Goal: Transaction & Acquisition: Obtain resource

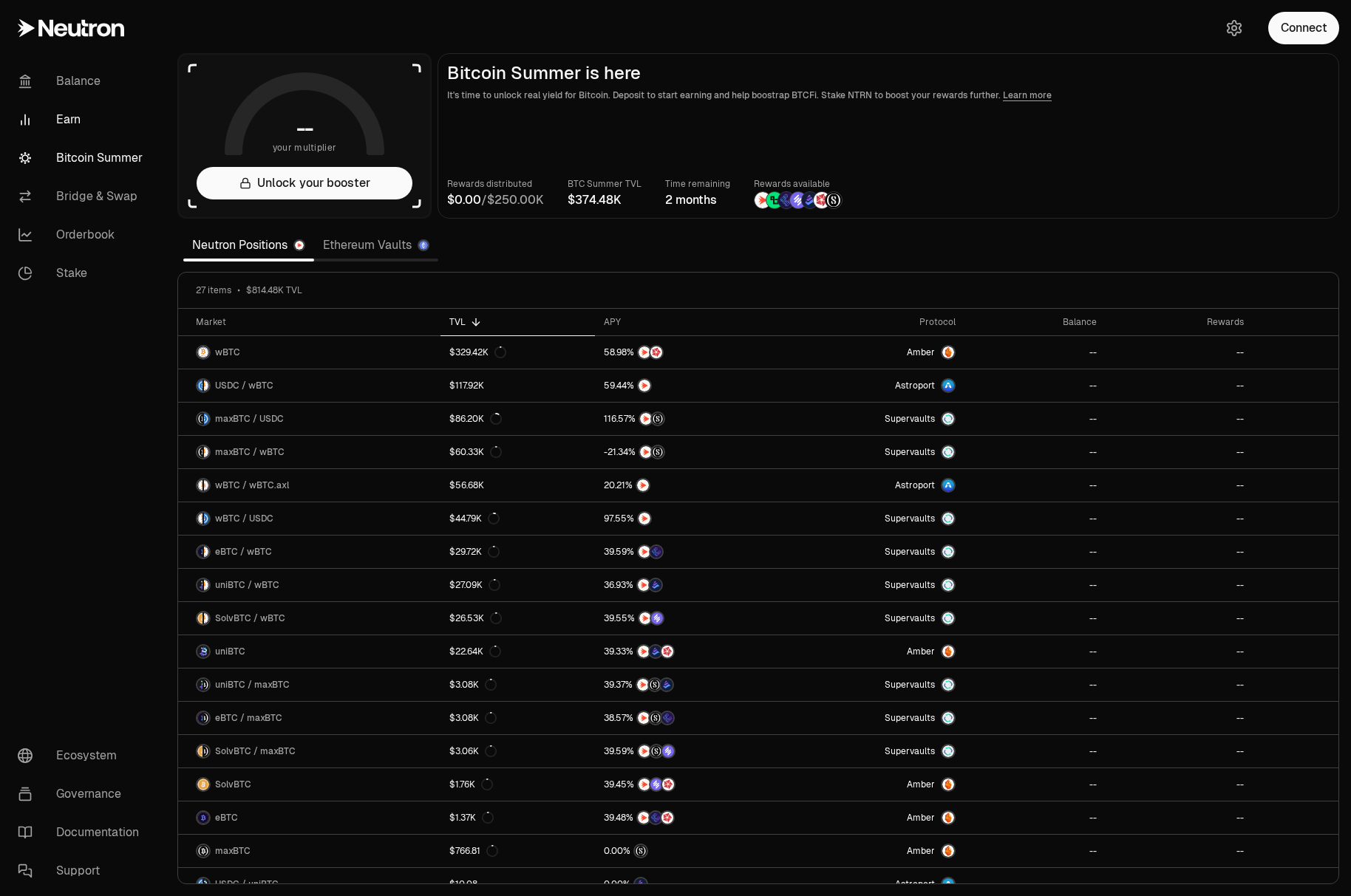
click at [79, 132] on link "Earn" at bounding box center [83, 120] width 153 height 39
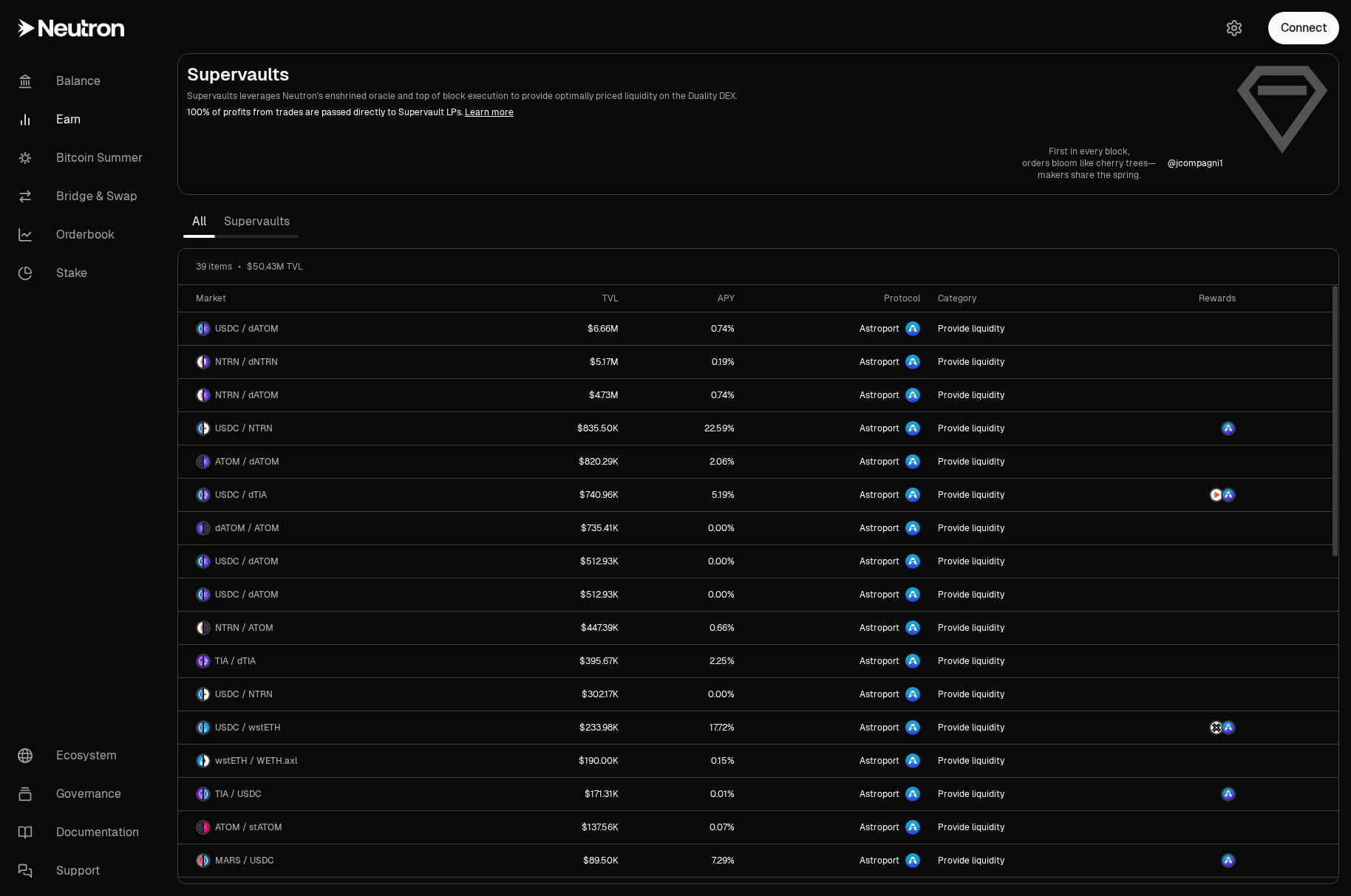
click at [1214, 301] on div "Rewards" at bounding box center [1183, 298] width 107 height 12
click at [1291, 25] on button "Connect" at bounding box center [1303, 27] width 71 height 32
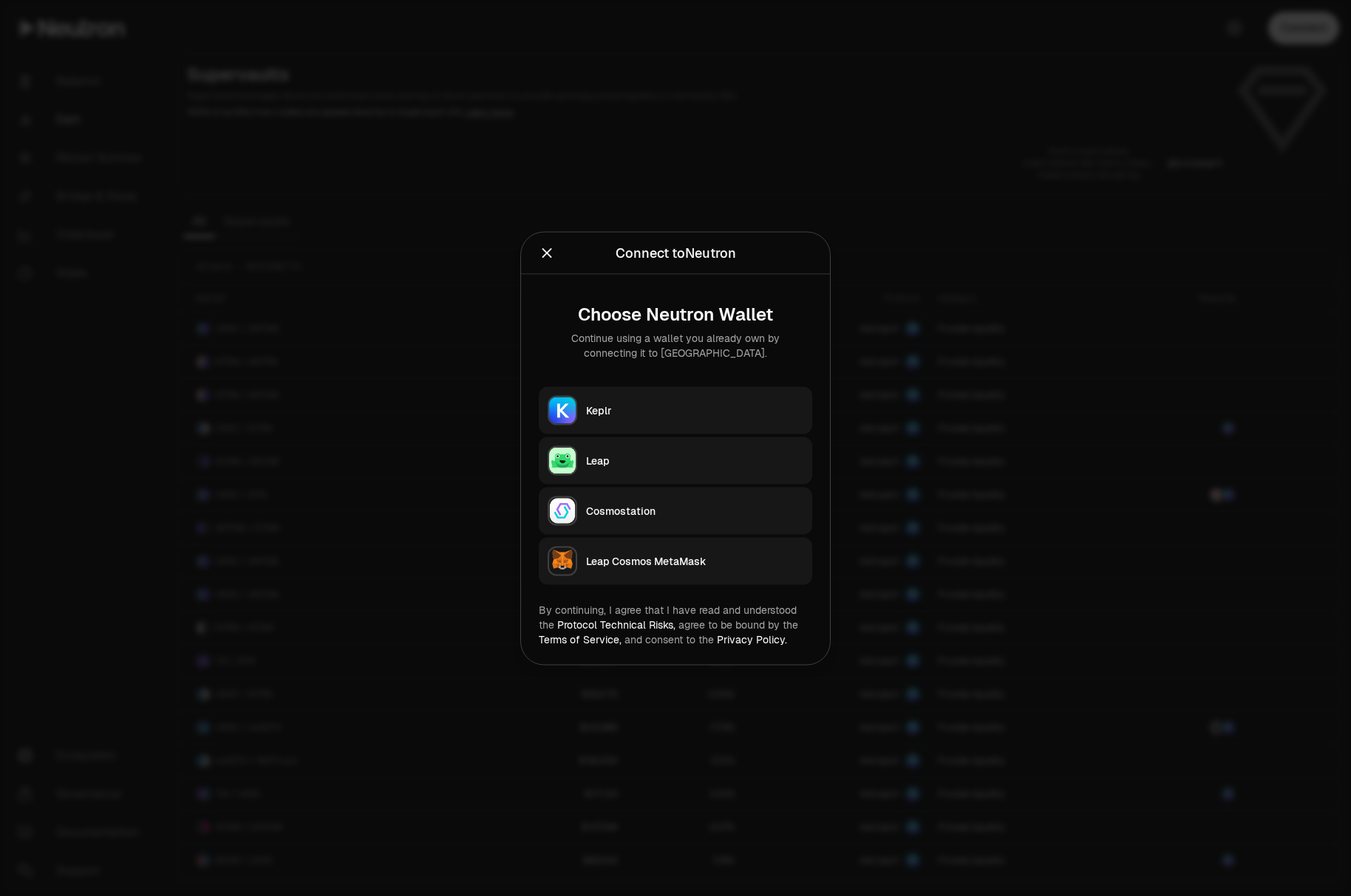
click at [669, 396] on button "Keplr" at bounding box center [676, 410] width 274 height 48
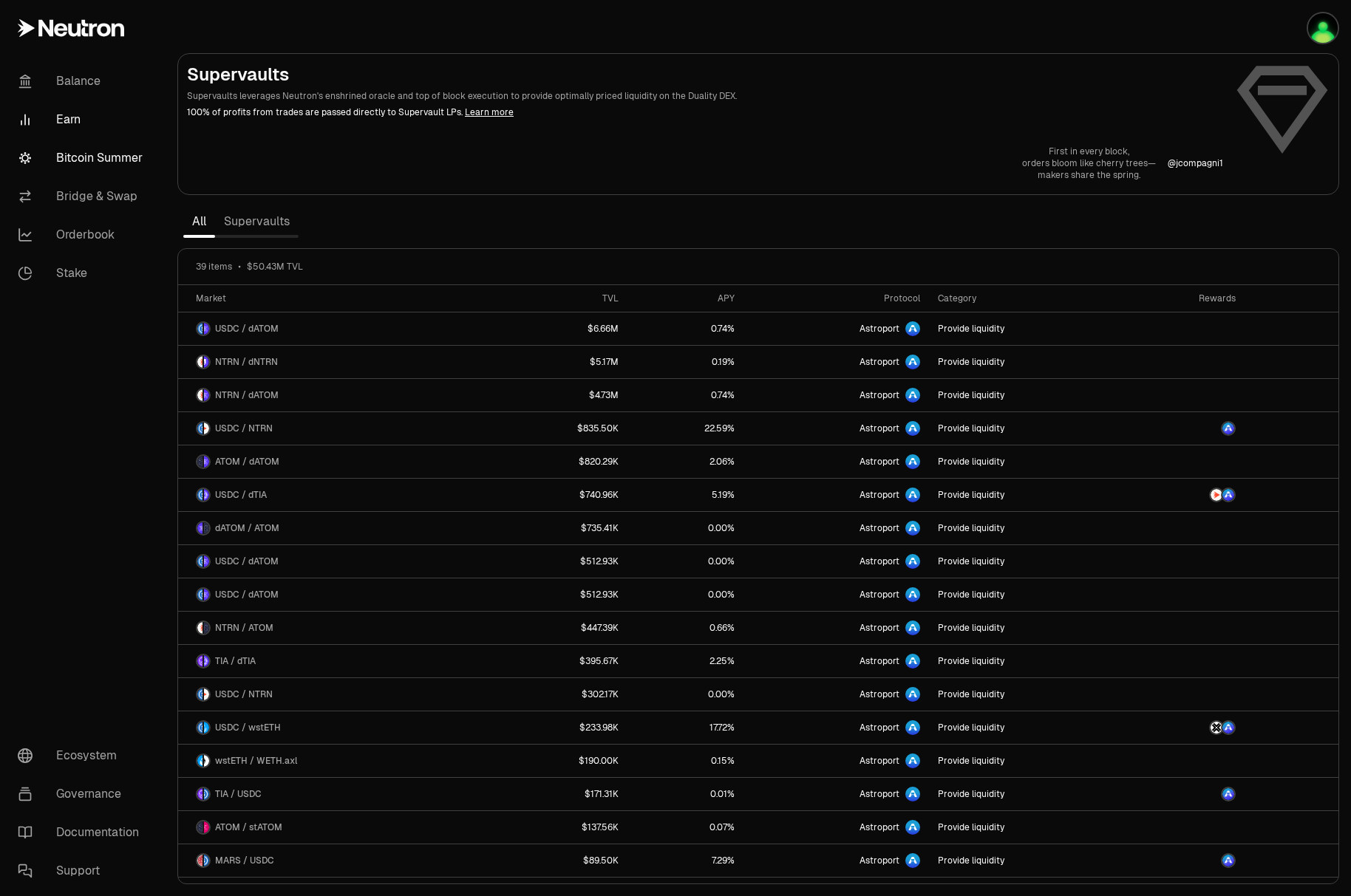
click at [95, 155] on link "Bitcoin Summer" at bounding box center [83, 158] width 153 height 39
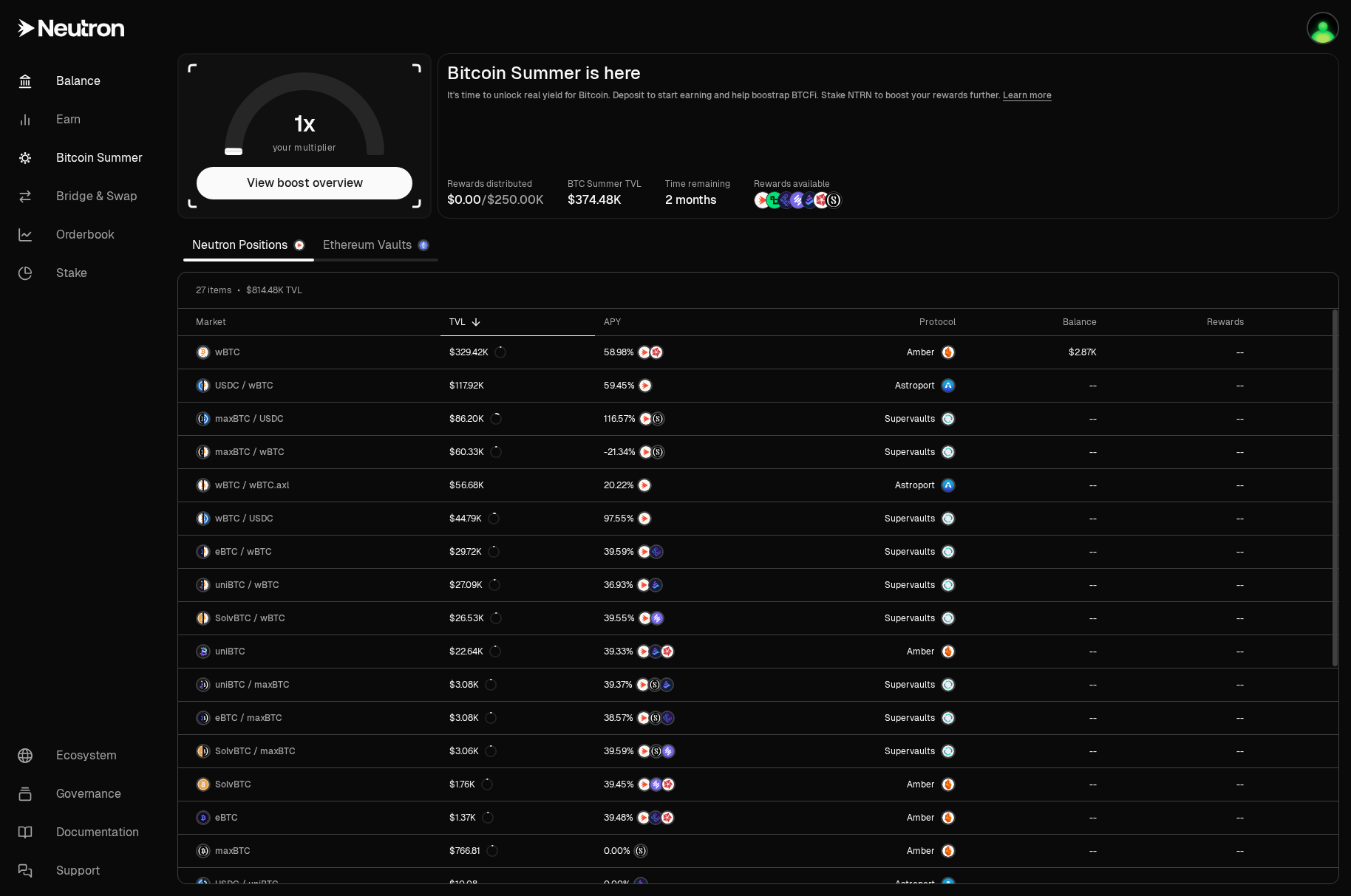
click at [85, 98] on link "Balance" at bounding box center [83, 82] width 153 height 39
